Goal: Navigation & Orientation: Find specific page/section

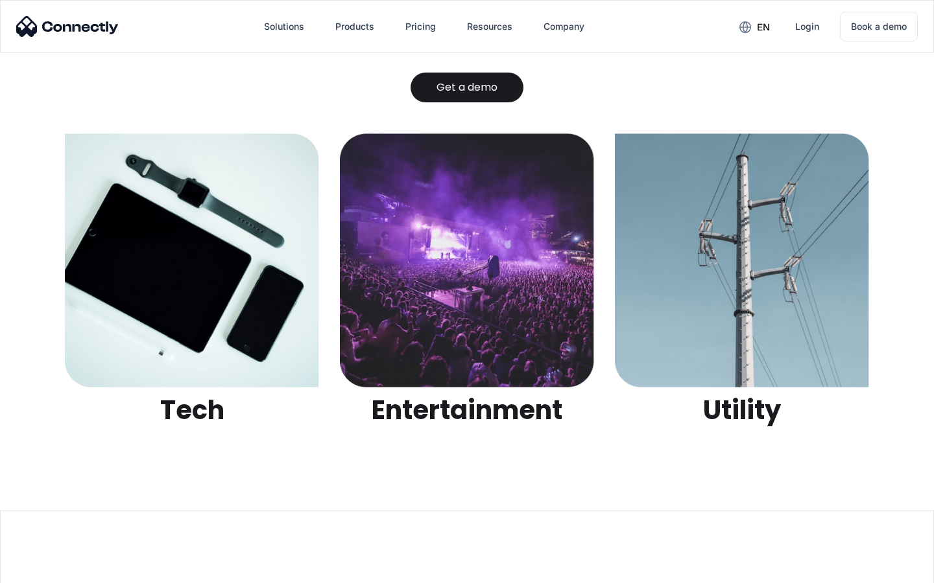
scroll to position [4090, 0]
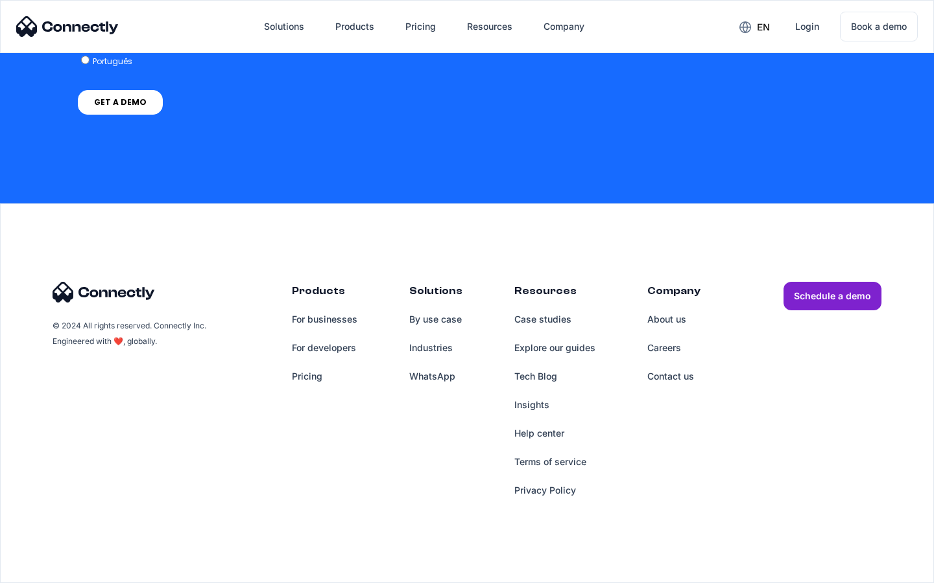
scroll to position [5332, 0]
